Goal: Task Accomplishment & Management: Manage account settings

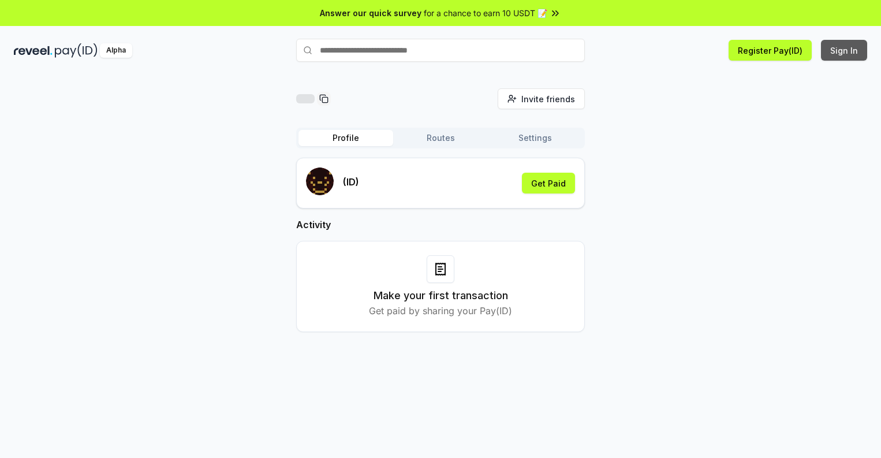
click at [845, 50] on button "Sign In" at bounding box center [844, 50] width 46 height 21
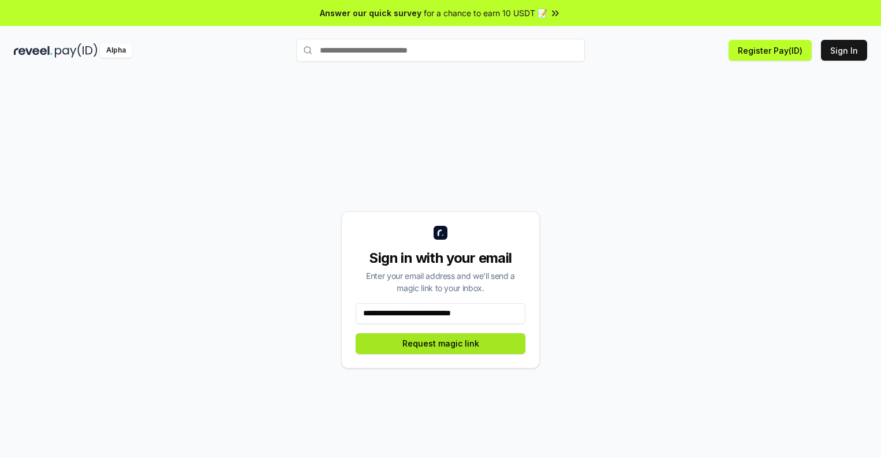
type input "**********"
click at [441, 343] on button "Request magic link" at bounding box center [441, 343] width 170 height 21
